Goal: Information Seeking & Learning: Learn about a topic

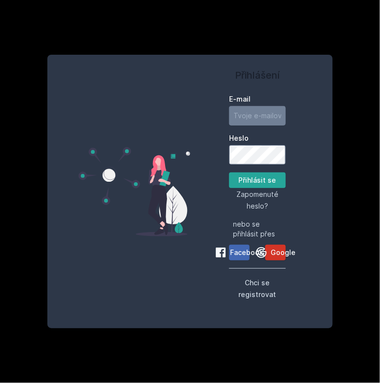
click at [282, 256] on span "Google" at bounding box center [283, 253] width 25 height 10
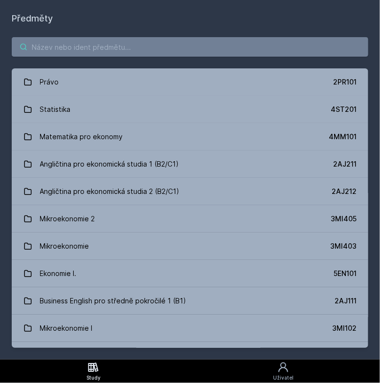
click at [273, 55] on input "search" at bounding box center [190, 47] width 357 height 20
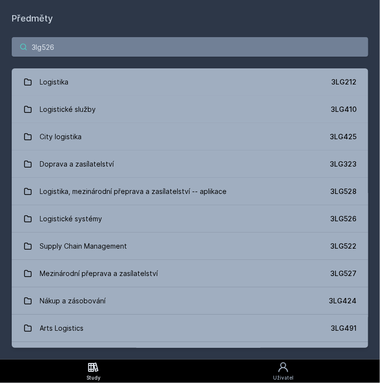
type input "3lg526"
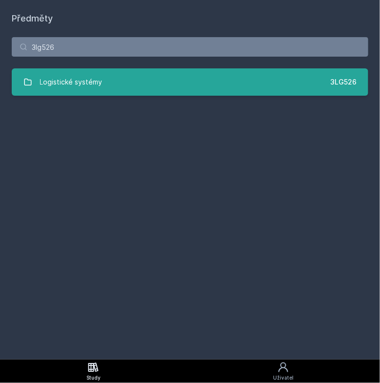
click at [216, 80] on link "Logistické systémy 3LG526" at bounding box center [190, 81] width 357 height 27
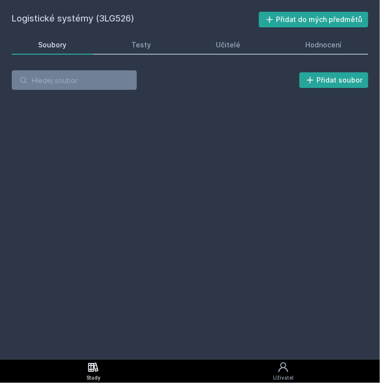
click at [216, 80] on div "Přidat soubor" at bounding box center [190, 80] width 357 height 20
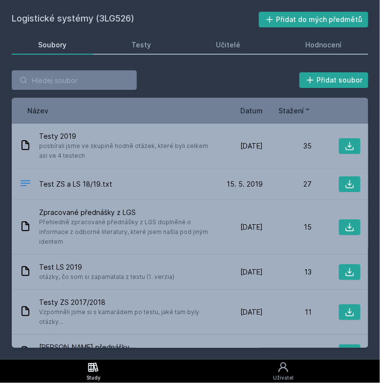
click at [276, 173] on div "Test ZS a LS 18/19.txt 15. 5. 19 15. 5. 2019 27" at bounding box center [190, 184] width 357 height 31
click at [338, 46] on div "Hodnocení" at bounding box center [324, 45] width 36 height 10
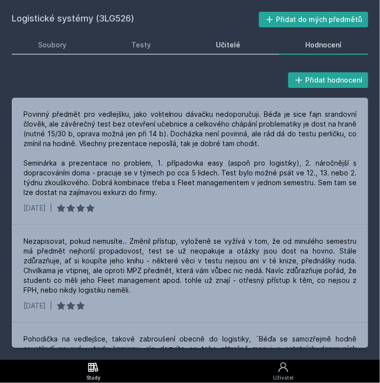
click at [247, 51] on link "Učitelé" at bounding box center [229, 45] width 78 height 20
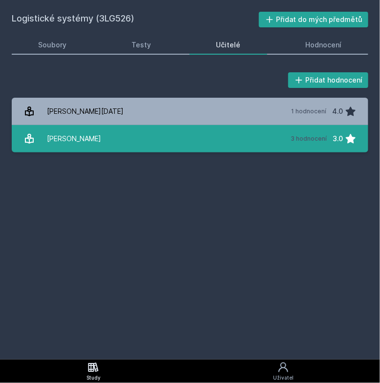
click at [313, 142] on div "3 hodnocení" at bounding box center [309, 139] width 36 height 8
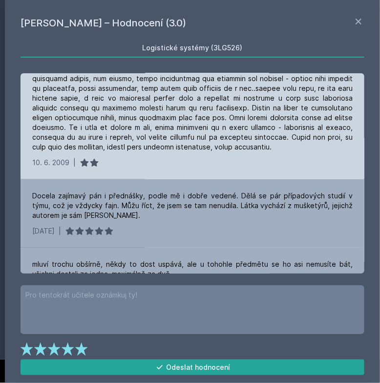
scroll to position [92, 0]
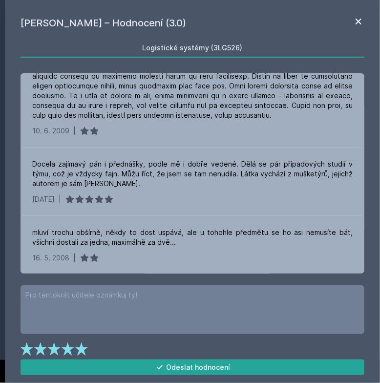
click at [360, 17] on icon at bounding box center [359, 22] width 12 height 12
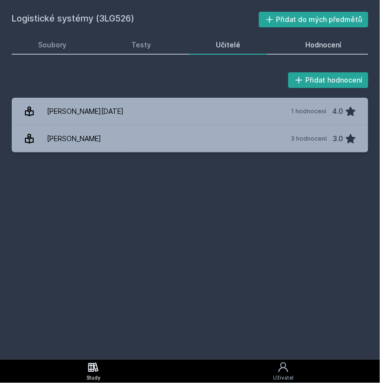
click at [306, 51] on link "Hodnocení" at bounding box center [323, 45] width 89 height 20
